Goal: Information Seeking & Learning: Find specific page/section

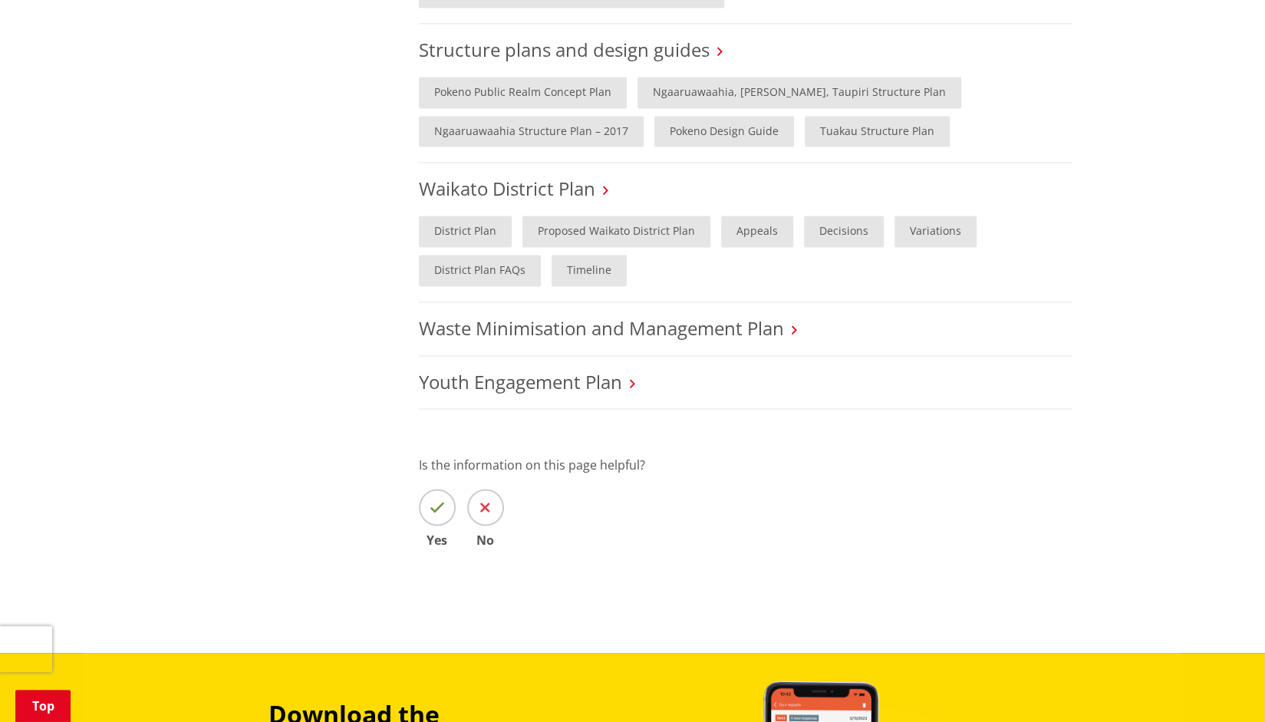
scroll to position [1381, 0]
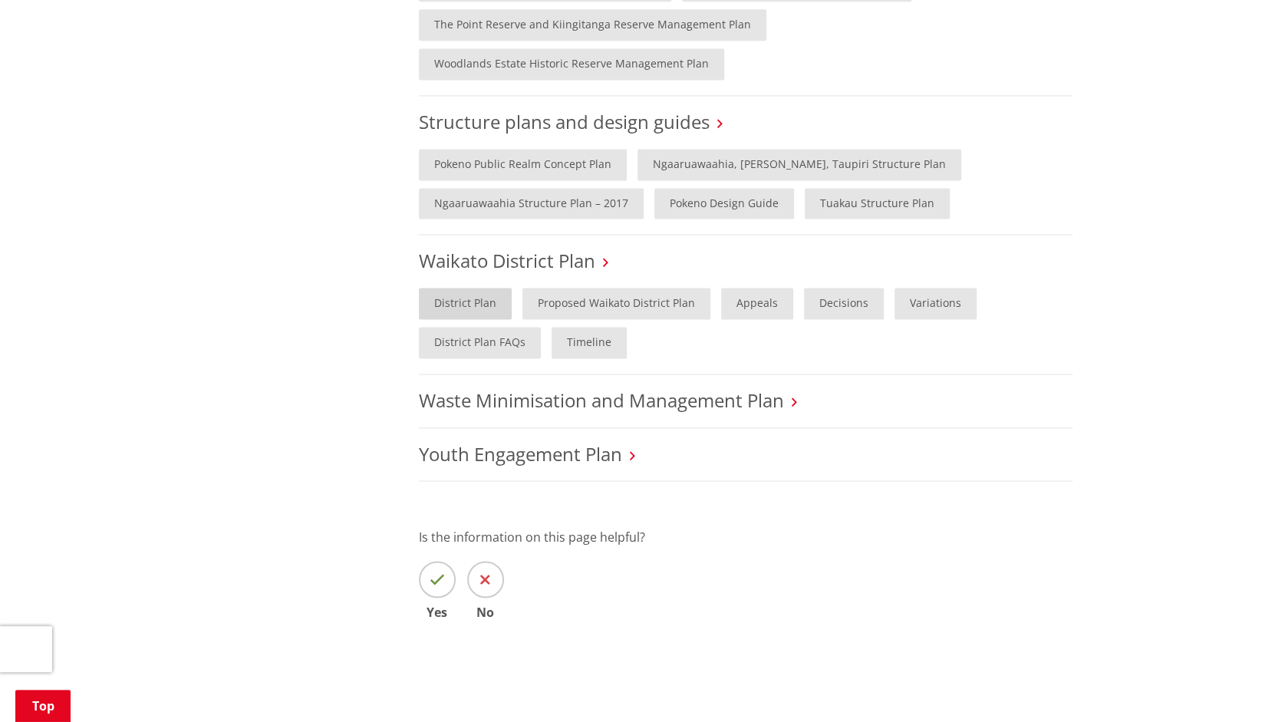
click at [470, 288] on link "District Plan" at bounding box center [465, 303] width 93 height 31
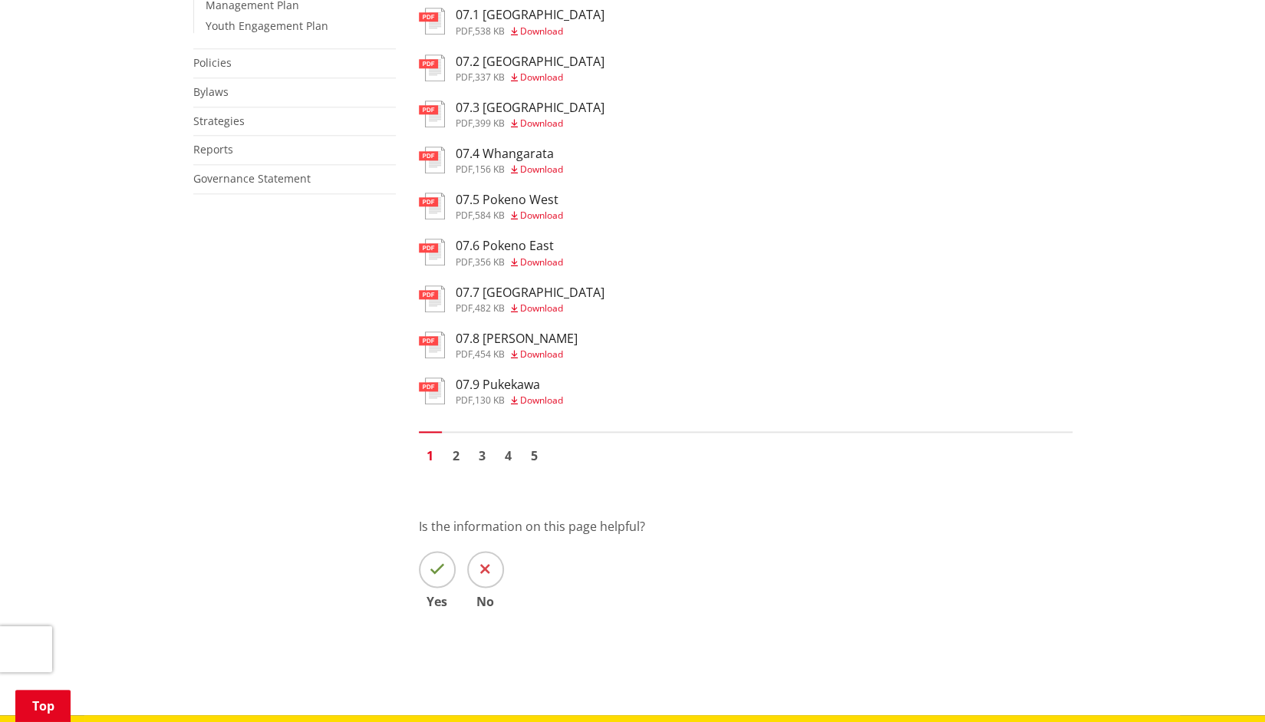
scroll to position [998, 0]
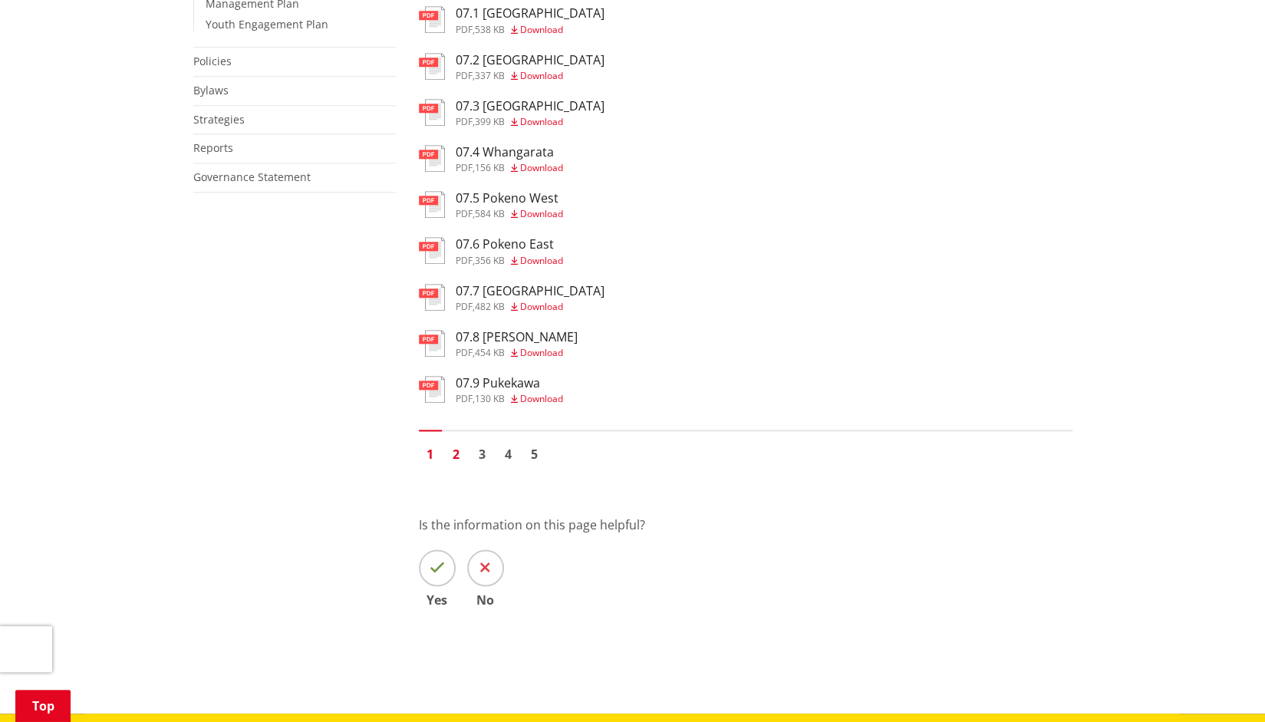
click at [451, 463] on link "2" at bounding box center [456, 454] width 23 height 23
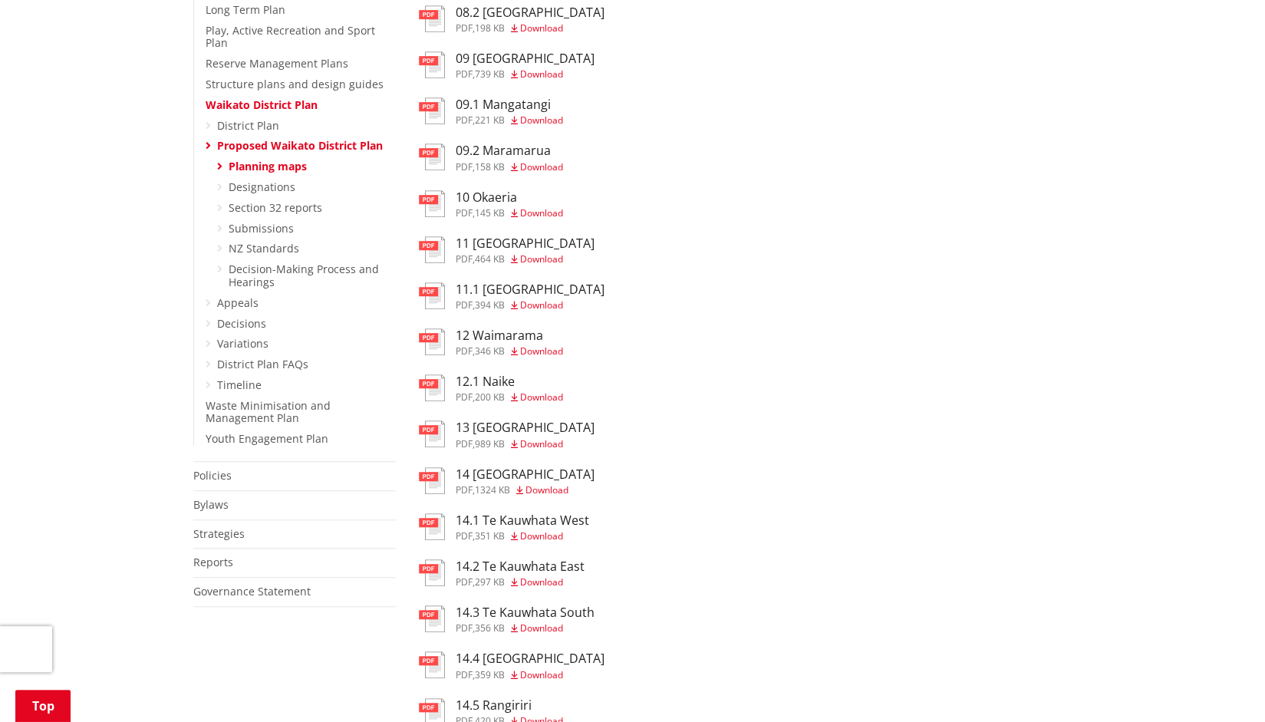
scroll to position [767, 0]
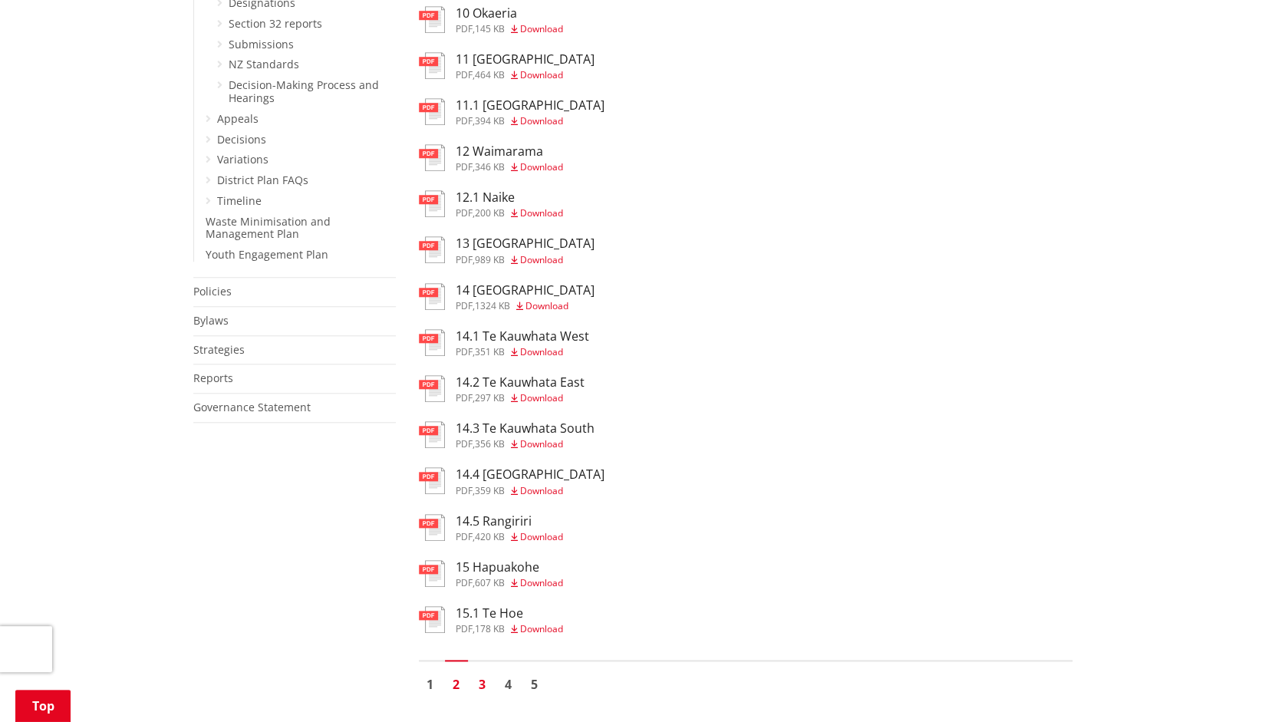
click at [482, 691] on link "3" at bounding box center [482, 684] width 23 height 23
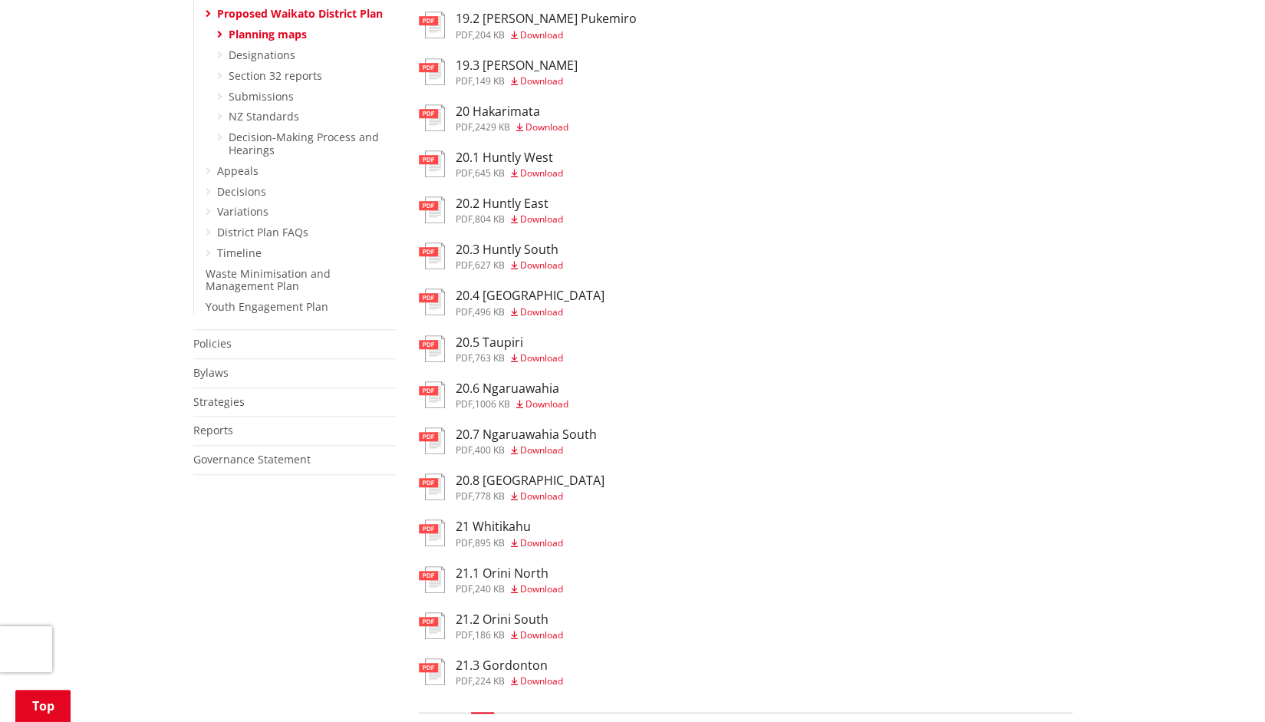
scroll to position [767, 0]
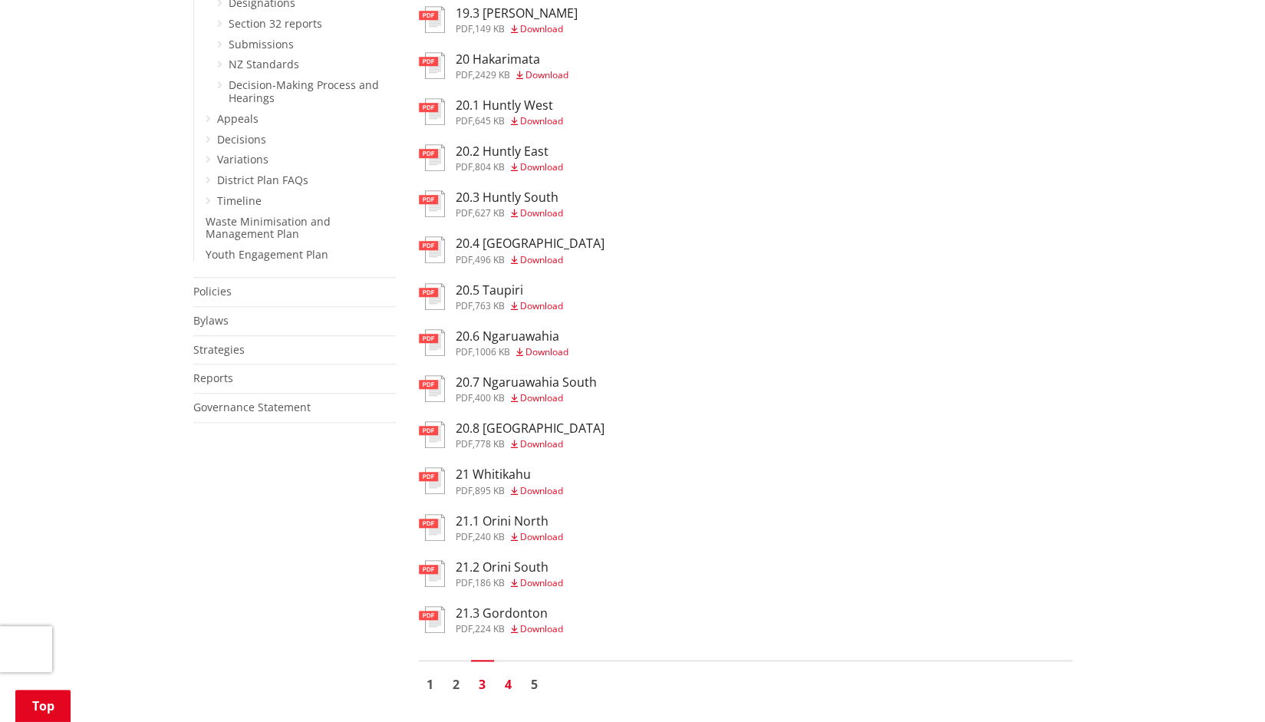
click at [506, 693] on link "4" at bounding box center [508, 684] width 23 height 23
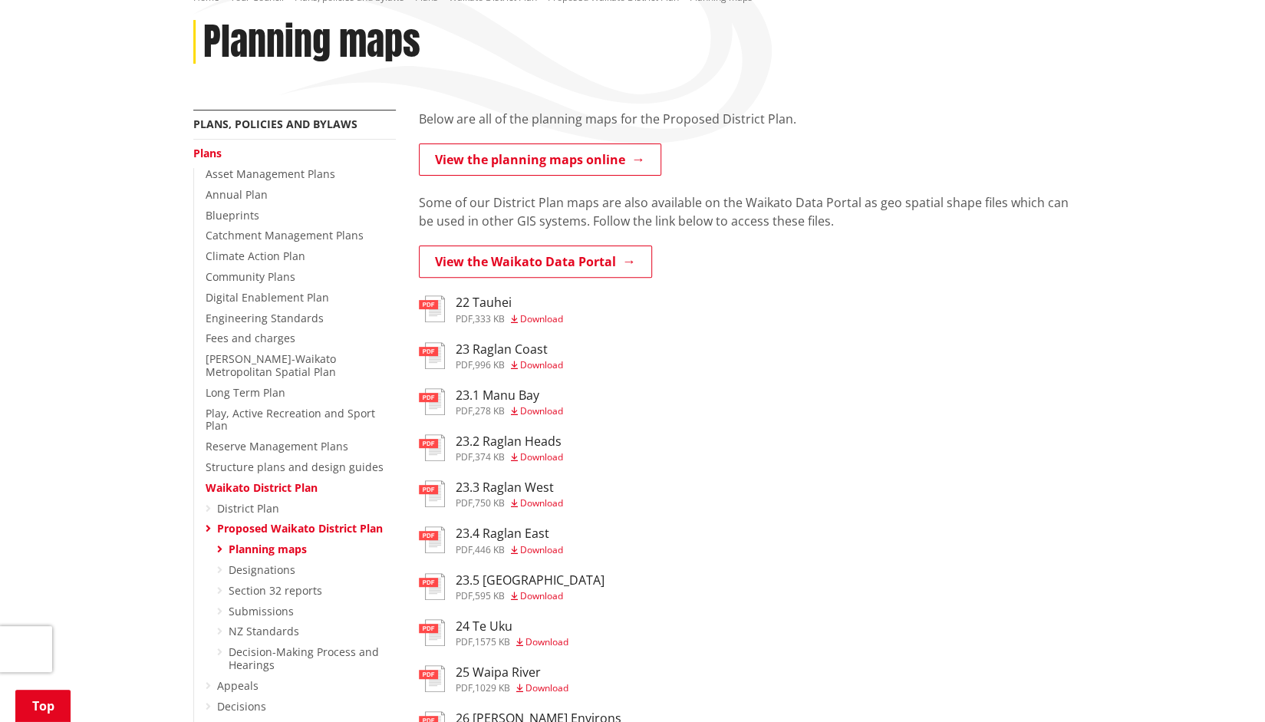
scroll to position [230, 0]
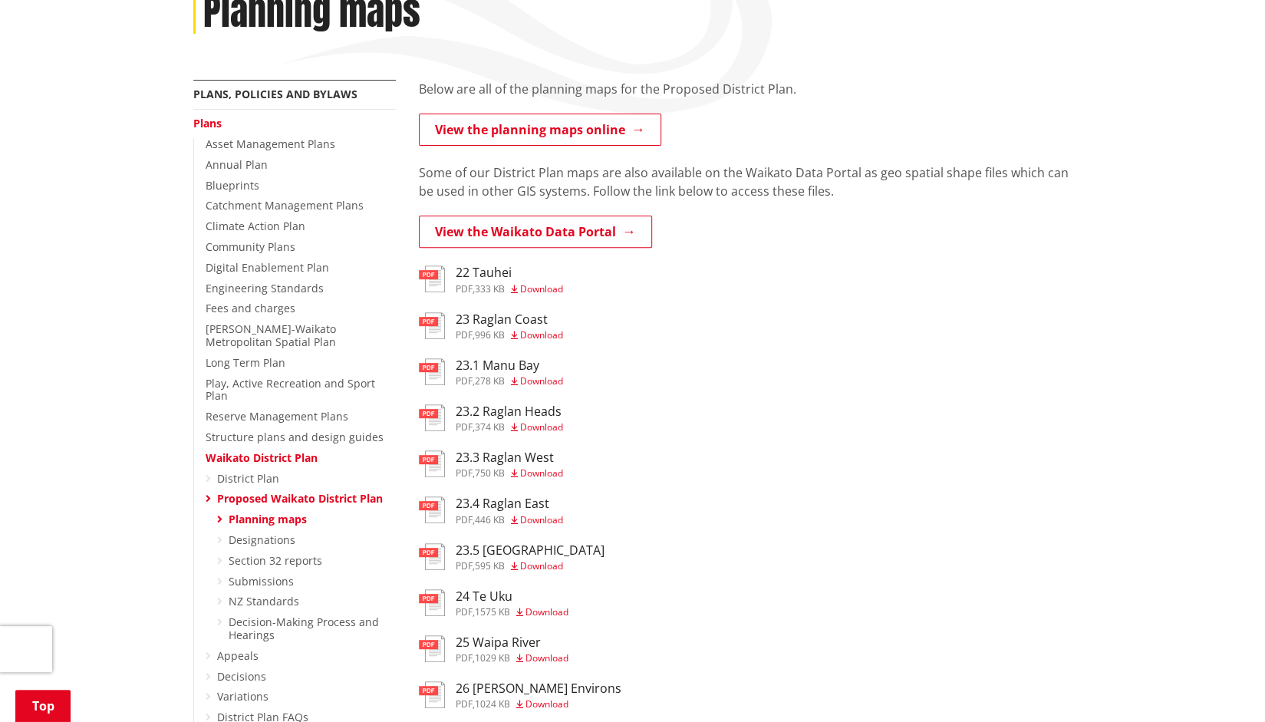
click at [541, 570] on span "Download" at bounding box center [541, 565] width 43 height 13
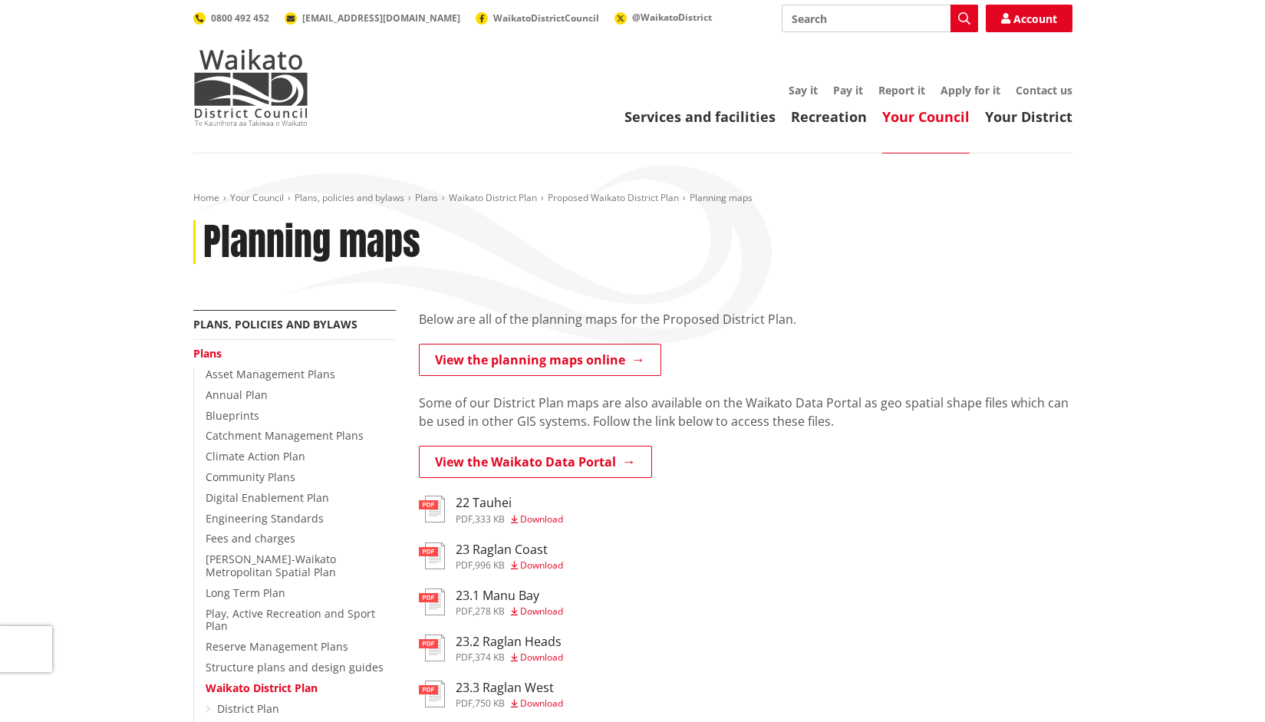
scroll to position [230, 0]
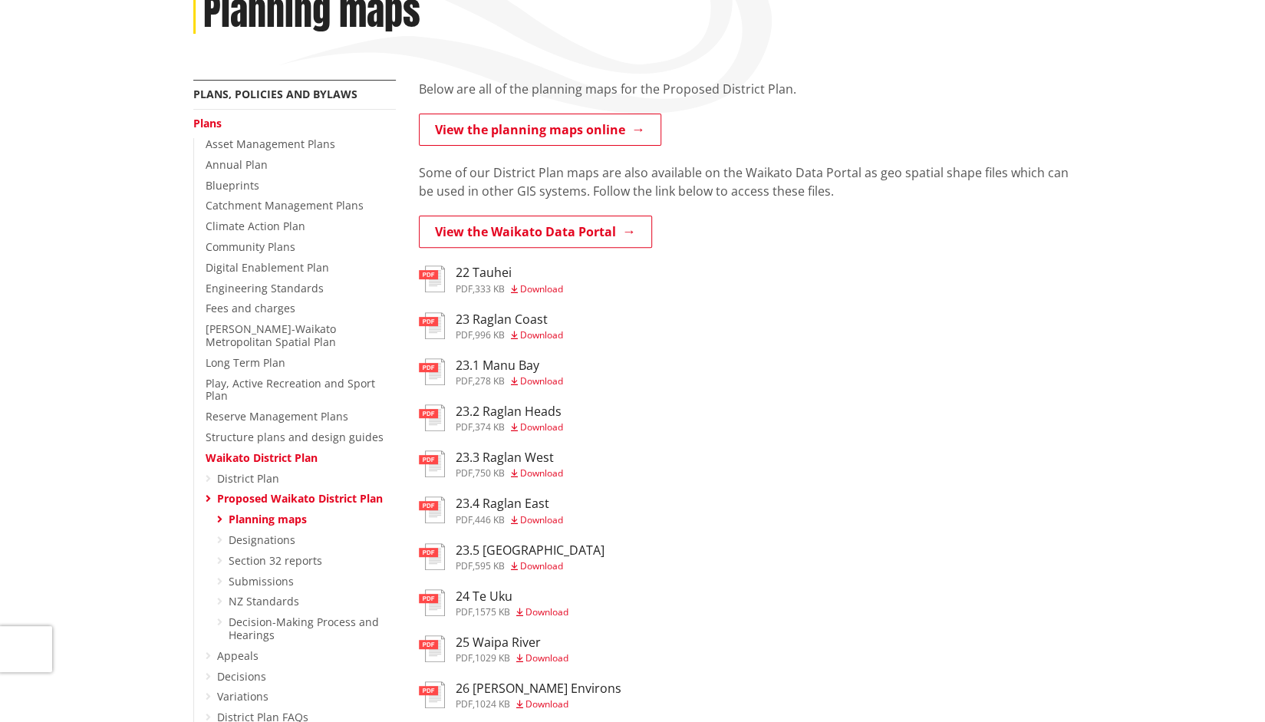
click at [519, 498] on h3 "23.4 Raglan East" at bounding box center [509, 503] width 107 height 15
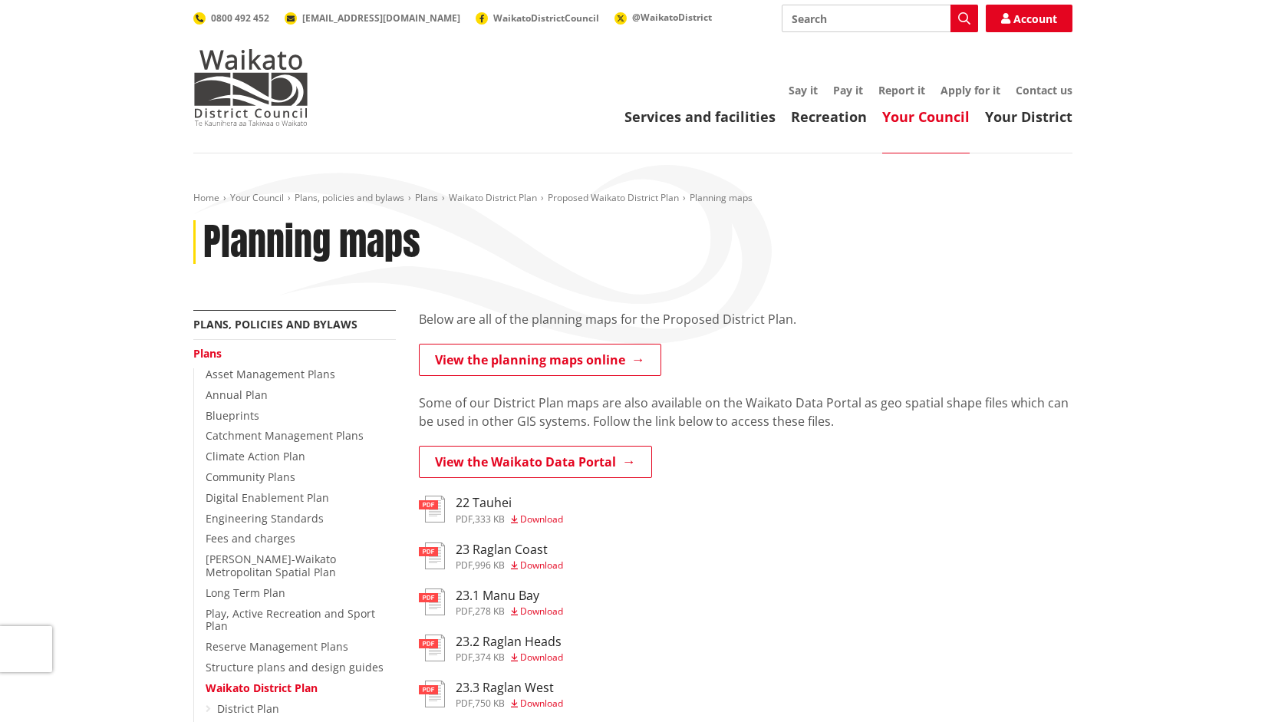
scroll to position [230, 0]
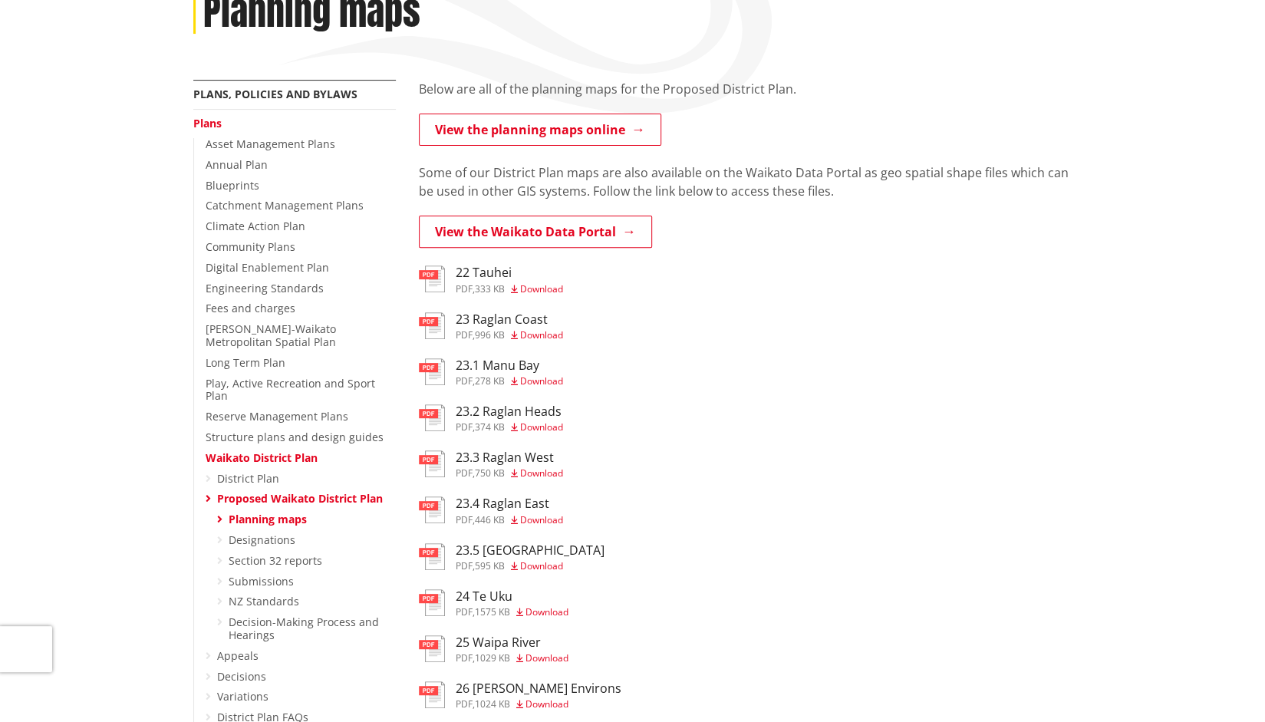
click at [533, 457] on h3 "23.3 Raglan West" at bounding box center [509, 457] width 107 height 15
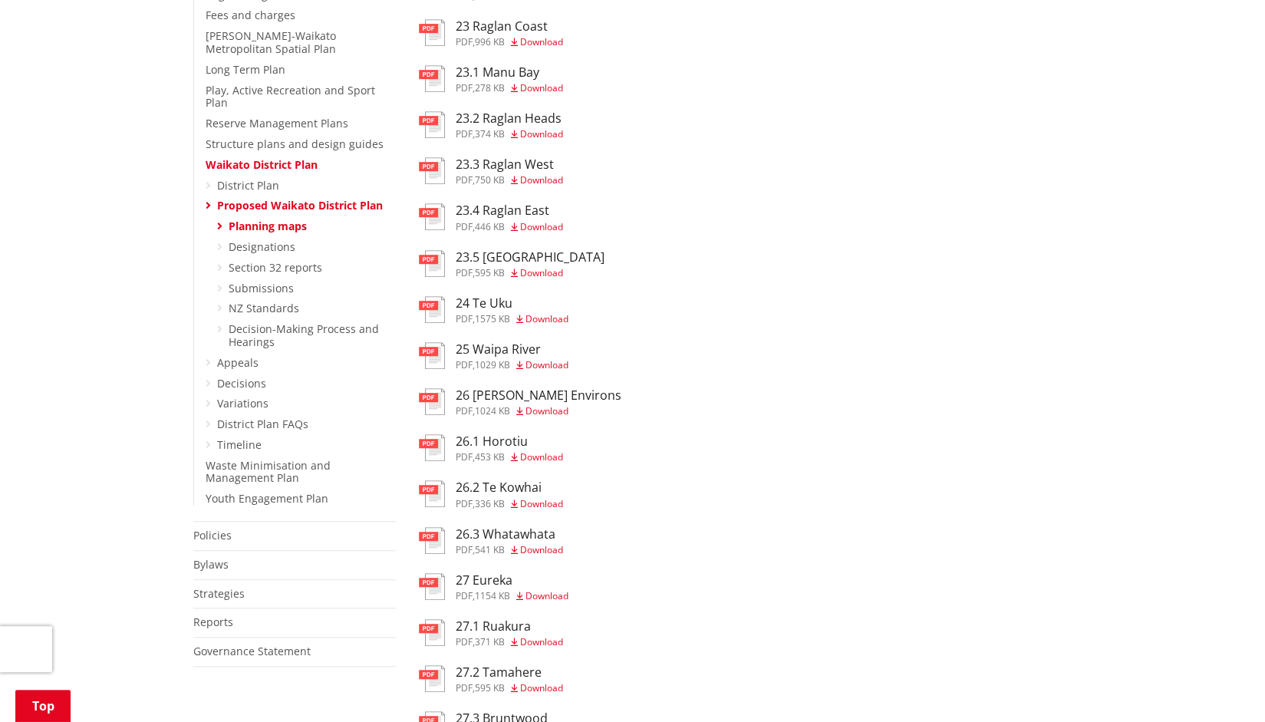
scroll to position [537, 0]
